Goal: Transaction & Acquisition: Book appointment/travel/reservation

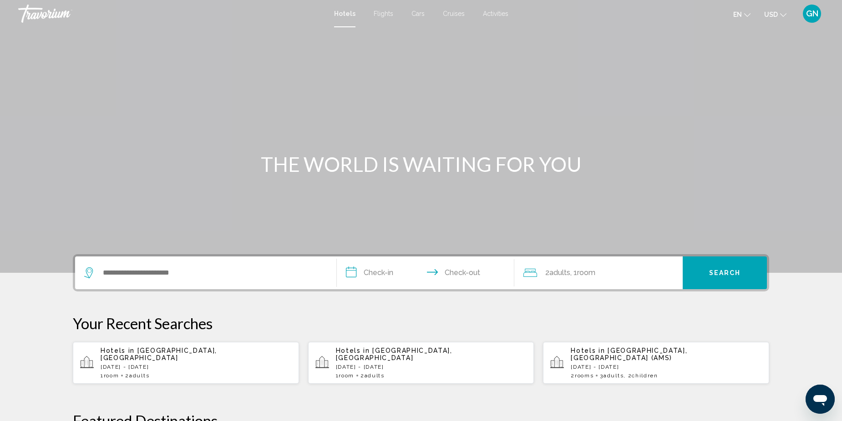
click at [176, 353] on span "[GEOGRAPHIC_DATA], [GEOGRAPHIC_DATA]" at bounding box center [159, 354] width 116 height 15
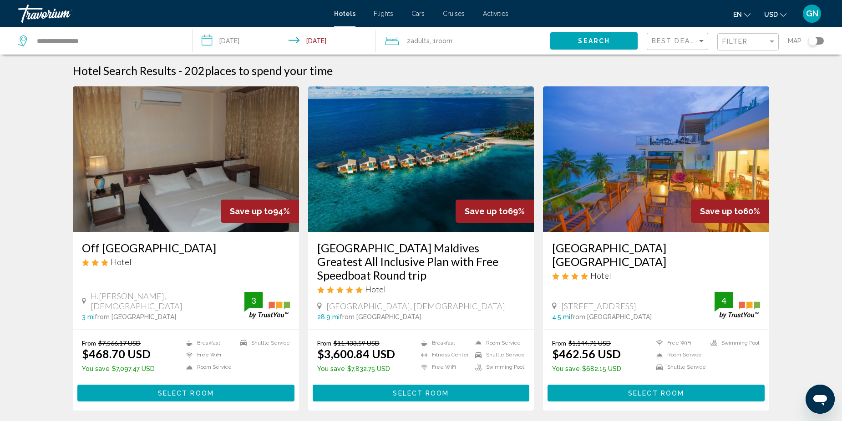
click at [407, 169] on img "Main content" at bounding box center [421, 159] width 226 height 146
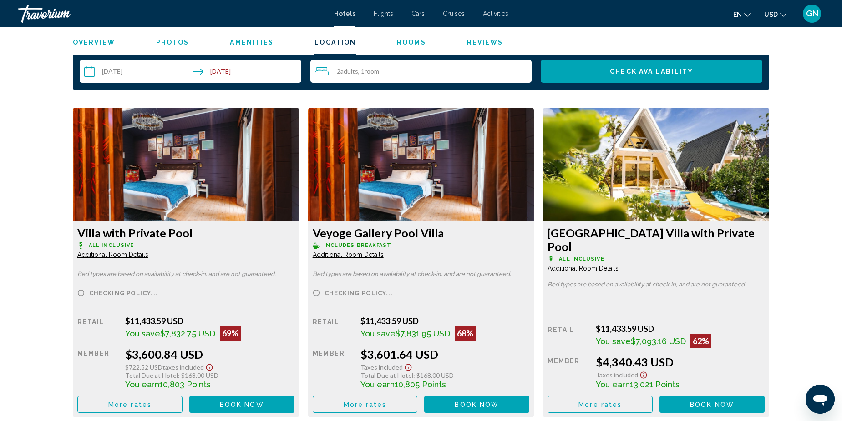
scroll to position [1183, 0]
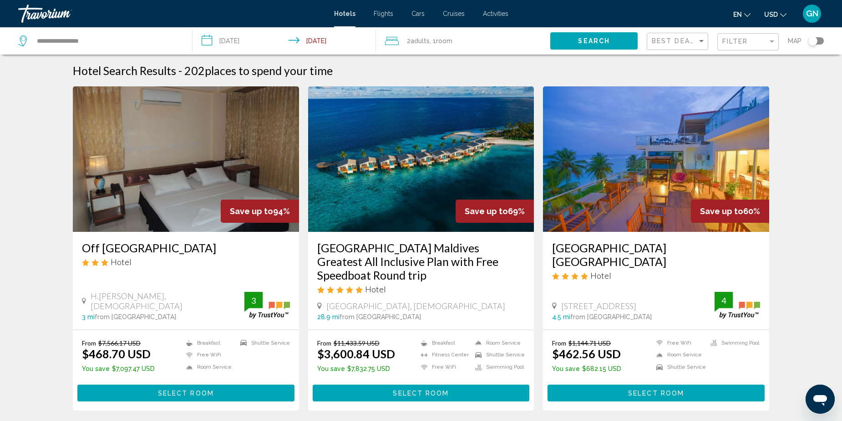
click at [814, 42] on div "Toggle map" at bounding box center [812, 40] width 9 height 9
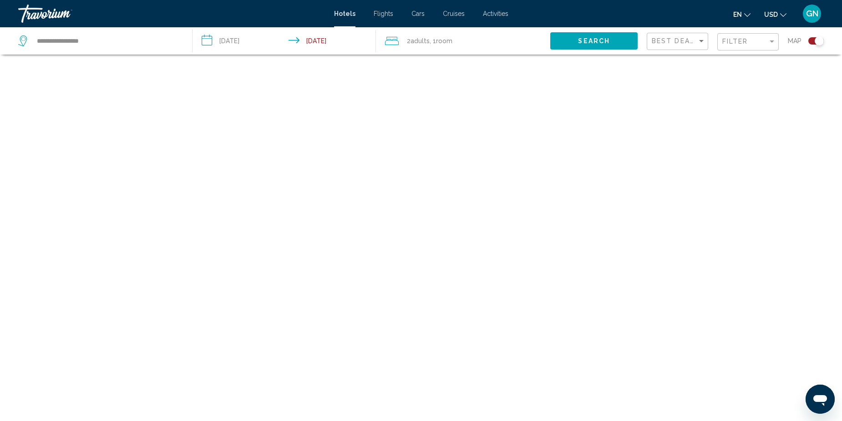
scroll to position [55, 0]
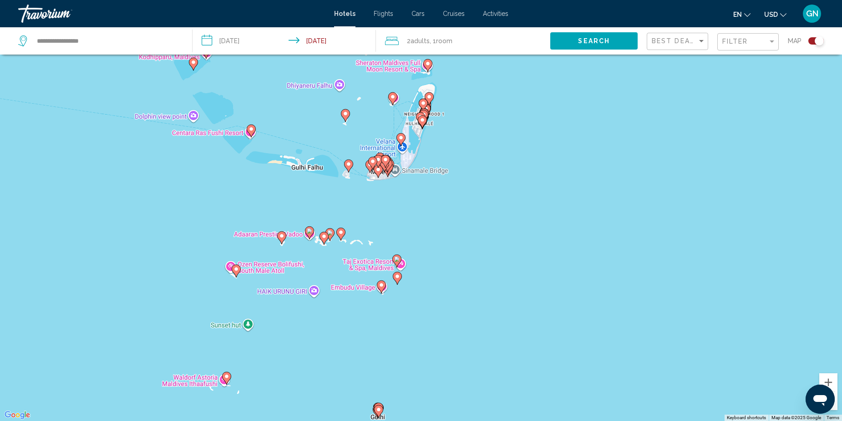
drag, startPoint x: 442, startPoint y: 213, endPoint x: 506, endPoint y: 311, distance: 117.2
click at [506, 311] on div "To activate drag with keyboard, press Alt + Enter. Once in keyboard drag state,…" at bounding box center [421, 210] width 842 height 421
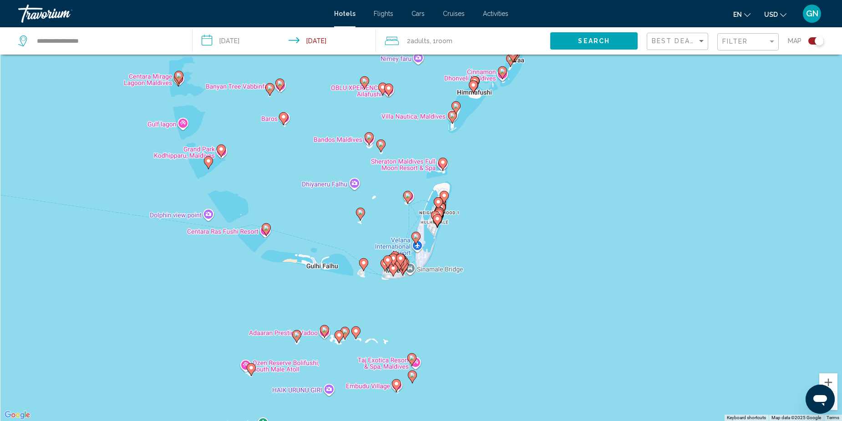
drag, startPoint x: 536, startPoint y: 192, endPoint x: 541, endPoint y: 282, distance: 90.2
click at [541, 282] on div "To activate drag with keyboard, press Alt + Enter. Once in keyboard drag state,…" at bounding box center [421, 210] width 842 height 421
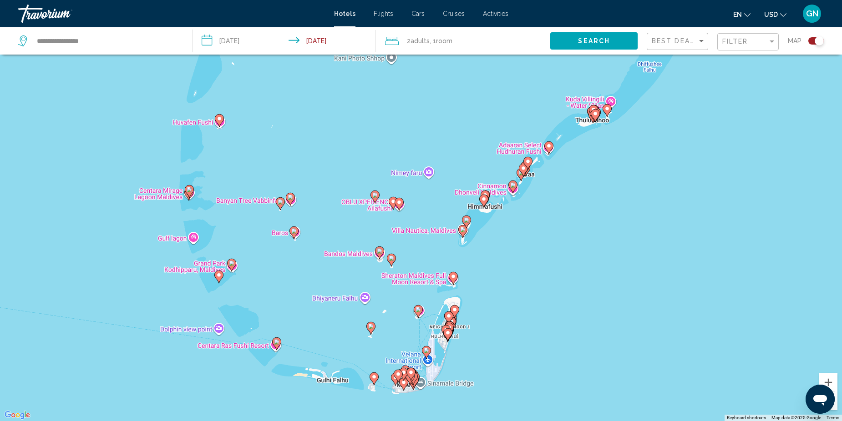
drag, startPoint x: 496, startPoint y: 224, endPoint x: 507, endPoint y: 339, distance: 114.7
click at [507, 339] on div "To activate drag with keyboard, press Alt + Enter. Once in keyboard drag state,…" at bounding box center [421, 210] width 842 height 421
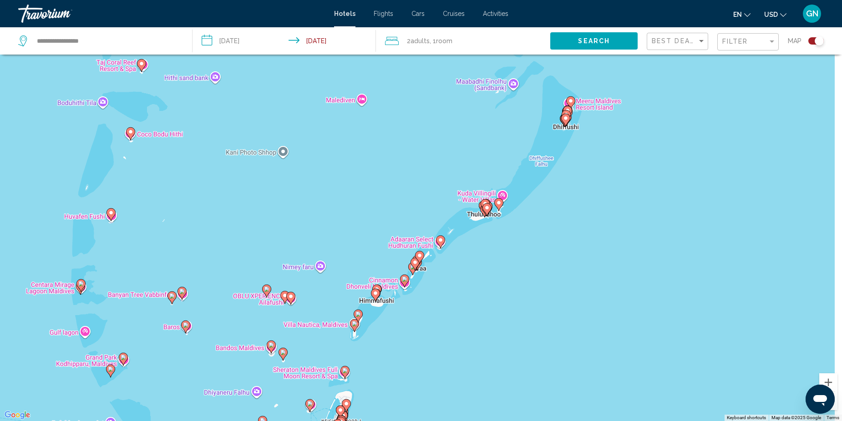
drag, startPoint x: 607, startPoint y: 204, endPoint x: 500, endPoint y: 295, distance: 140.7
click at [500, 295] on div "To activate drag with keyboard, press Alt + Enter. Once in keyboard drag state,…" at bounding box center [421, 210] width 842 height 421
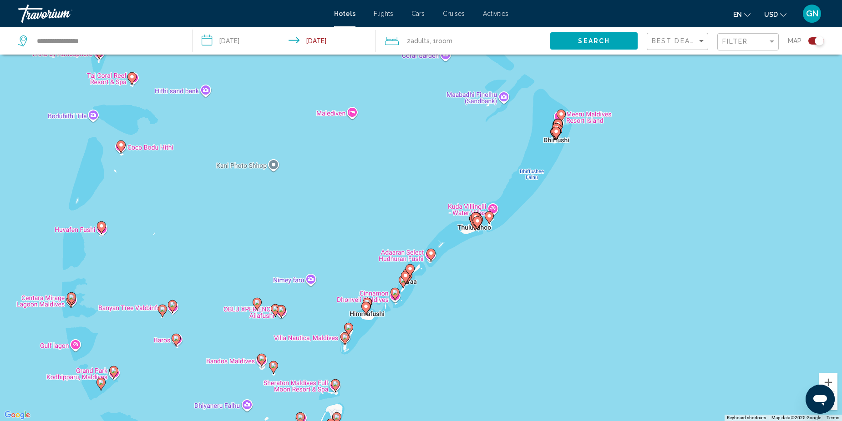
drag, startPoint x: 617, startPoint y: 170, endPoint x: 608, endPoint y: 183, distance: 16.4
click at [608, 183] on div "To activate drag with keyboard, press Alt + Enter. Once in keyboard drag state,…" at bounding box center [421, 210] width 842 height 421
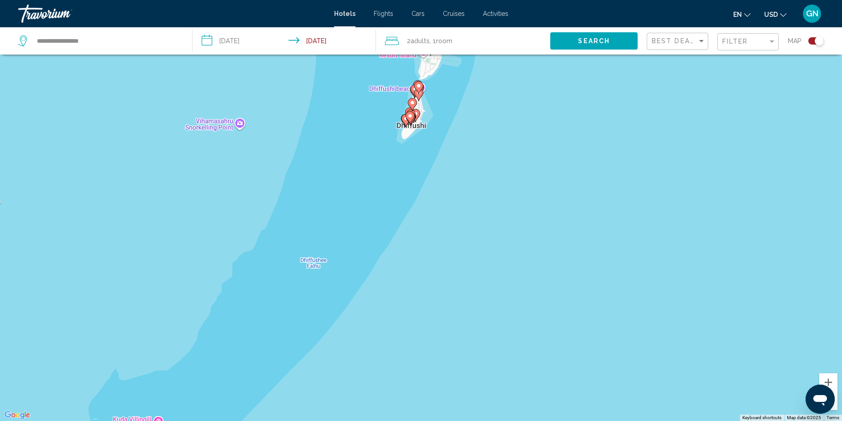
drag, startPoint x: 504, startPoint y: 129, endPoint x: 499, endPoint y: 252, distance: 122.5
click at [499, 252] on div "To activate drag with keyboard, press Alt + Enter. Once in keyboard drag state,…" at bounding box center [421, 210] width 842 height 421
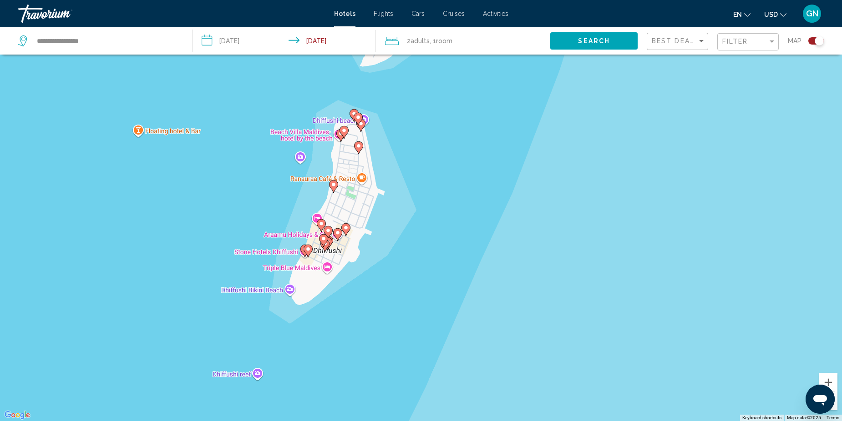
drag, startPoint x: 435, startPoint y: 111, endPoint x: 415, endPoint y: 275, distance: 165.0
click at [416, 274] on div "To activate drag with keyboard, press Alt + Enter. Once in keyboard drag state,…" at bounding box center [421, 210] width 842 height 421
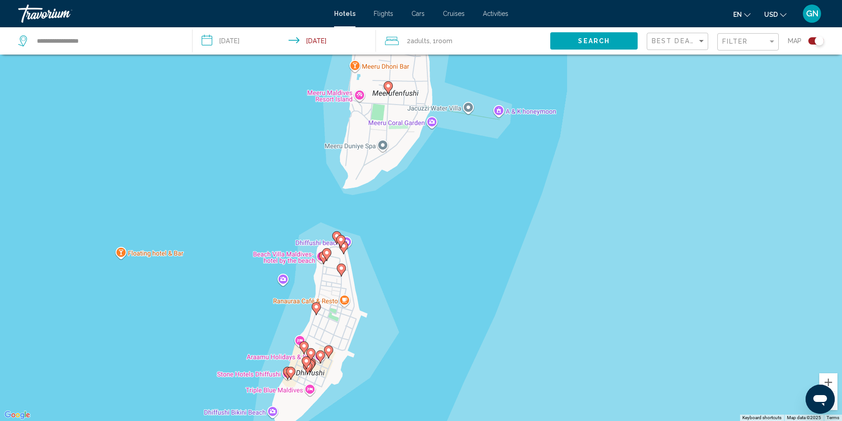
drag, startPoint x: 459, startPoint y: 228, endPoint x: 445, endPoint y: 327, distance: 99.7
click at [445, 329] on div "To activate drag with keyboard, press Alt + Enter. Once in keyboard drag state,…" at bounding box center [421, 210] width 842 height 421
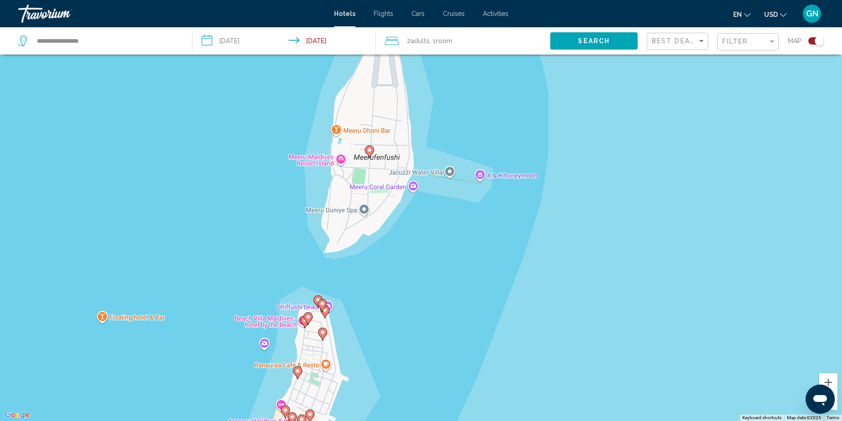
drag, startPoint x: 464, startPoint y: 187, endPoint x: 445, endPoint y: 252, distance: 67.2
click at [445, 252] on div "To activate drag with keyboard, press Alt + Enter. Once in keyboard drag state,…" at bounding box center [421, 210] width 842 height 421
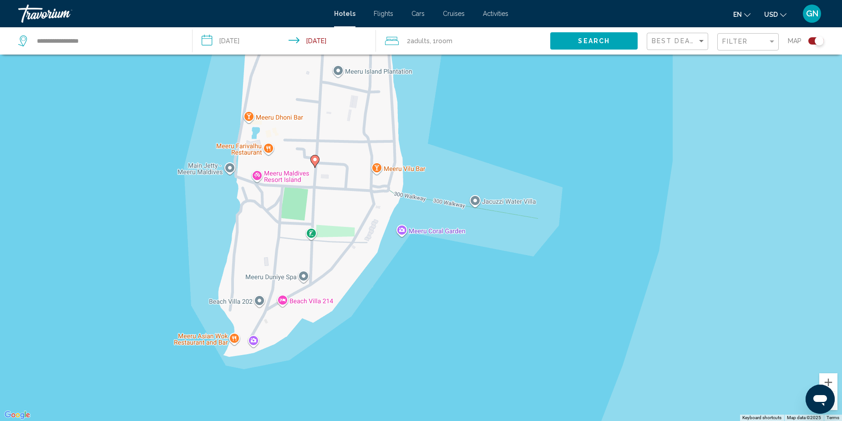
drag, startPoint x: 282, startPoint y: 102, endPoint x: 319, endPoint y: 196, distance: 100.5
click at [314, 194] on div "To activate drag with keyboard, press Alt + Enter. Once in keyboard drag state,…" at bounding box center [421, 210] width 842 height 421
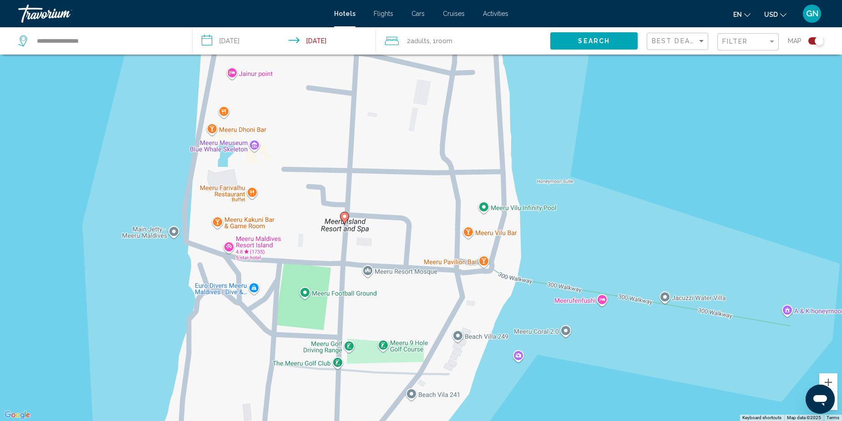
click at [502, 233] on div "To activate drag with keyboard, press Alt + Enter. Once in keyboard drag state,…" at bounding box center [421, 210] width 842 height 421
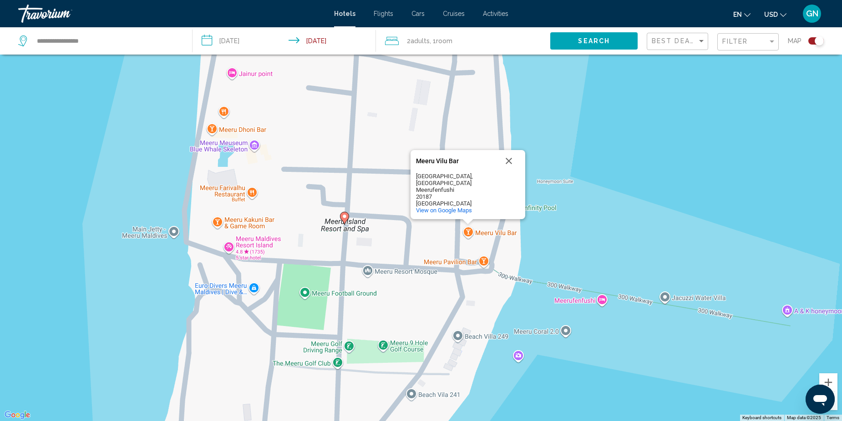
click at [345, 222] on icon "Main content" at bounding box center [344, 218] width 8 height 12
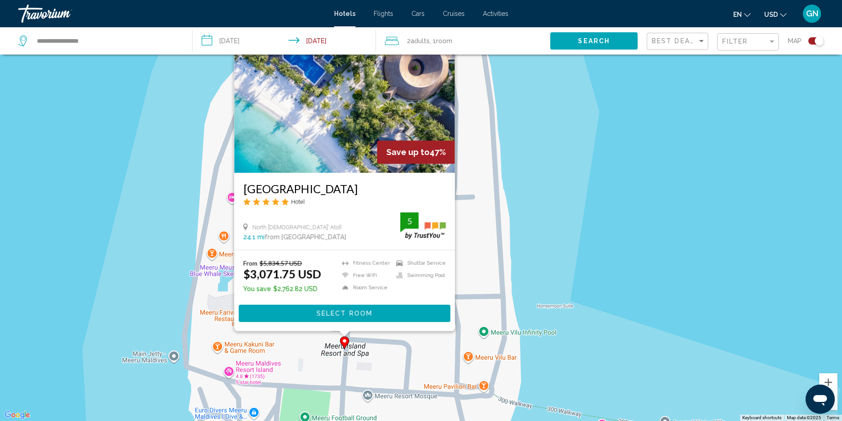
click at [347, 118] on img "Main content" at bounding box center [344, 100] width 221 height 146
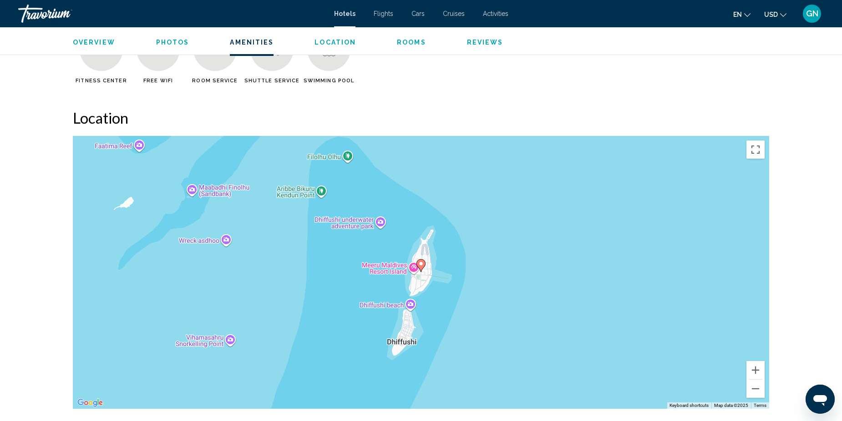
scroll to position [819, 0]
